Goal: Task Accomplishment & Management: Manage account settings

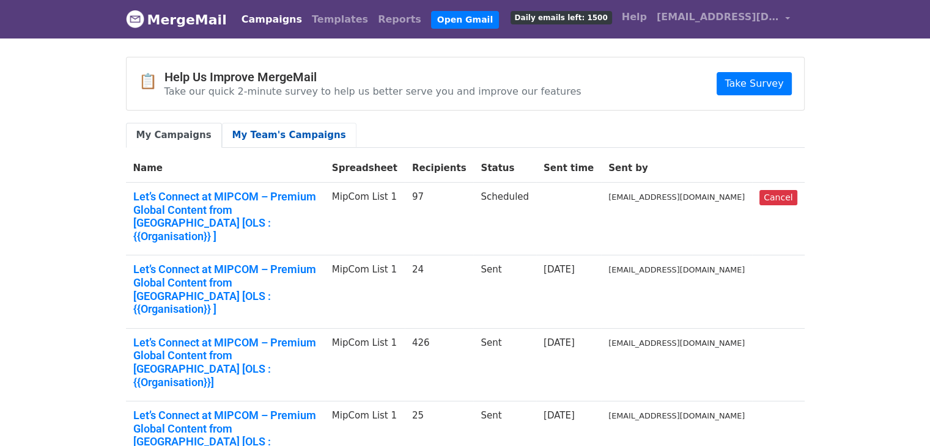
click at [293, 126] on link "My Team's Campaigns" at bounding box center [289, 135] width 135 height 25
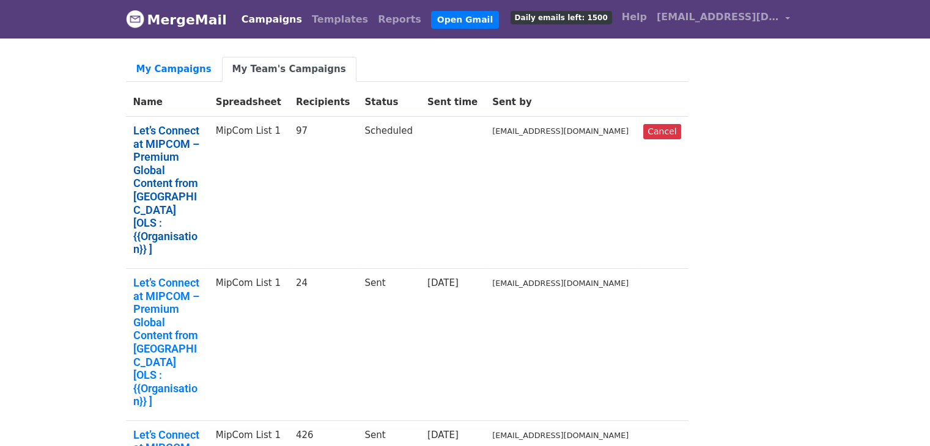
click at [201, 130] on link "Let’s Connect at MIPCOM – Premium Global Content from India [OLS : {{Organisati…" at bounding box center [167, 190] width 68 height 132
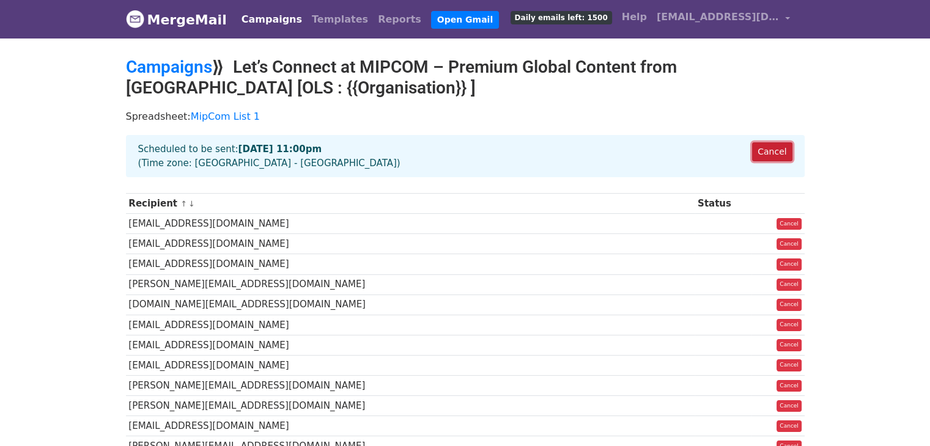
click at [779, 150] on link "Cancel" at bounding box center [772, 152] width 40 height 19
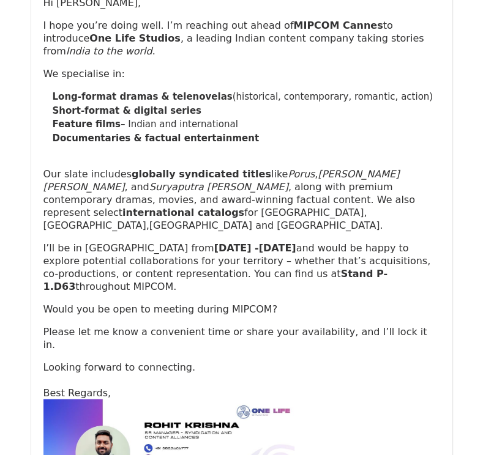
scroll to position [30384, 0]
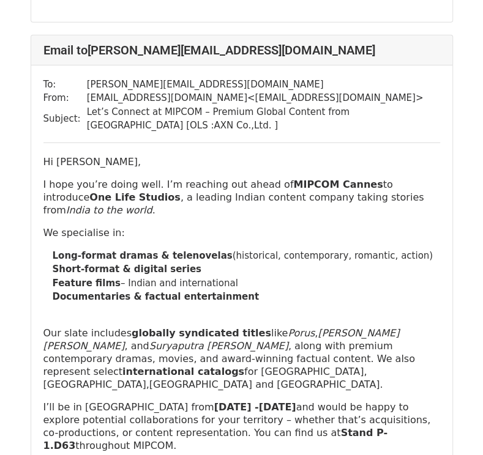
scroll to position [2062, 0]
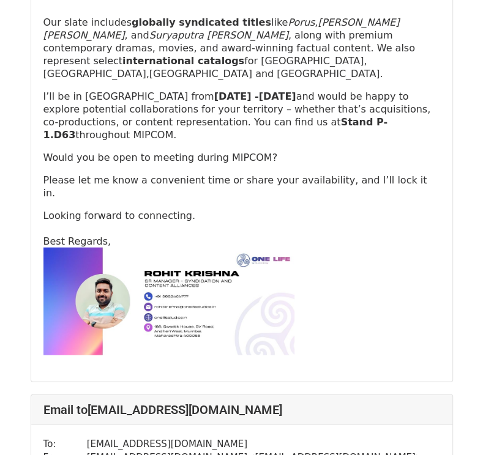
scroll to position [3759, 0]
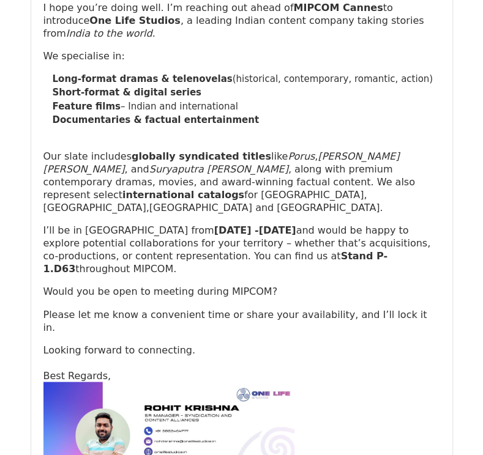
scroll to position [5738, 0]
